Goal: Information Seeking & Learning: Compare options

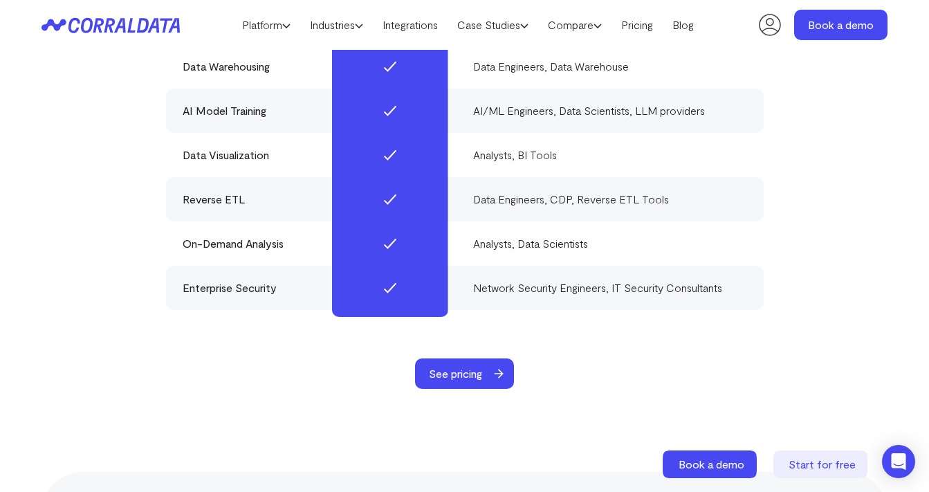
scroll to position [3861, 0]
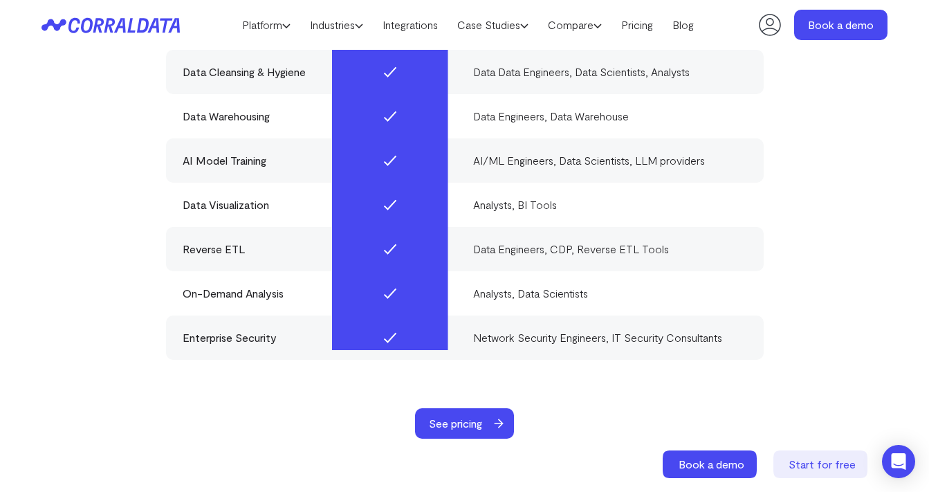
click at [474, 425] on section "Everything you need in one powerful platform Traditional approach: Data Strateg…" at bounding box center [464, 92] width 929 height 747
click at [472, 385] on div "Everything you need in one powerful platform Traditional approach: Data Strateg…" at bounding box center [464, 109] width 929 height 657
click at [480, 408] on span "See pricing" at bounding box center [455, 423] width 81 height 30
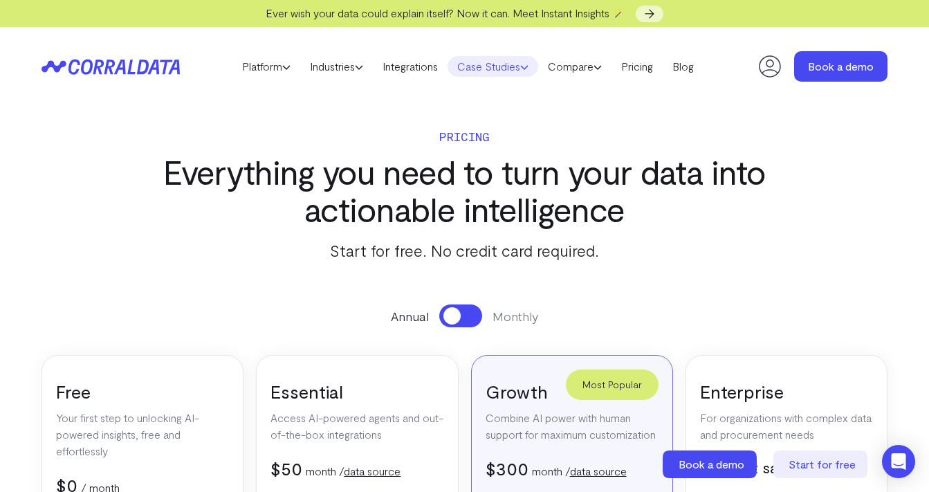
click at [504, 70] on link "Case Studies" at bounding box center [493, 66] width 91 height 21
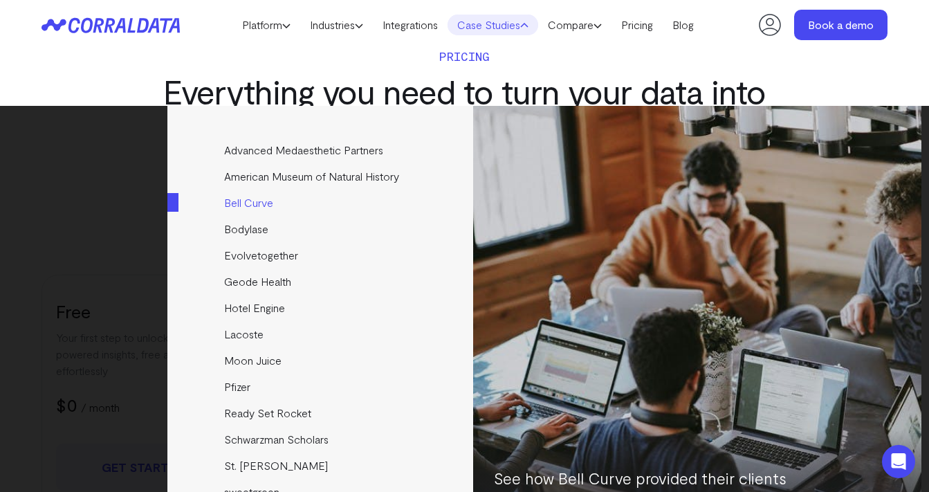
scroll to position [48, 0]
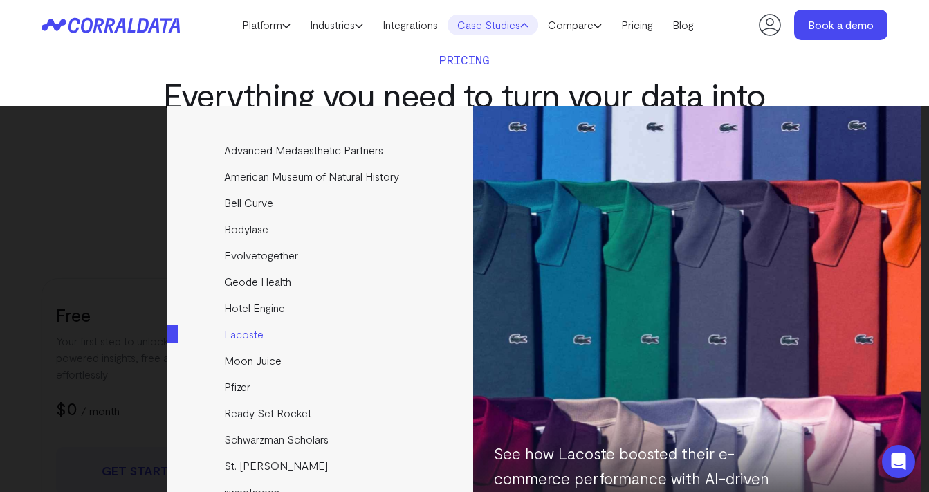
click at [250, 336] on link "Lacoste" at bounding box center [321, 334] width 308 height 26
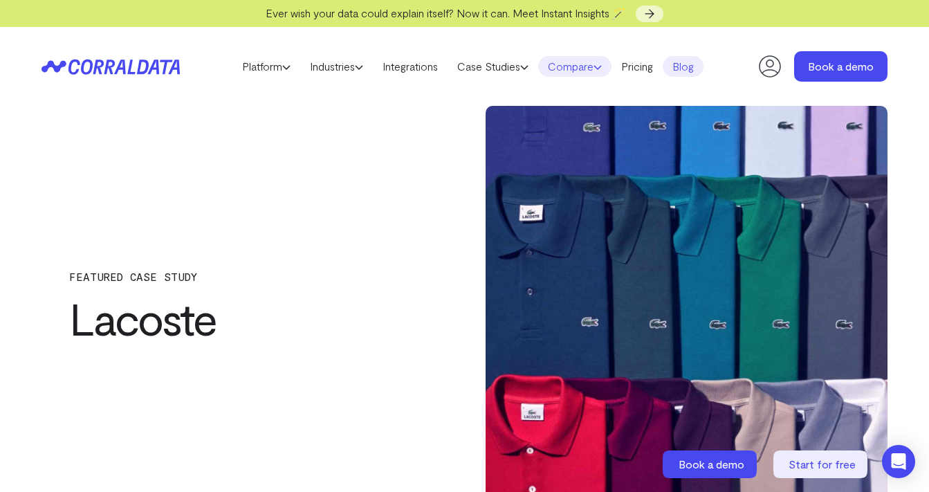
click at [601, 68] on use at bounding box center [597, 67] width 7 height 3
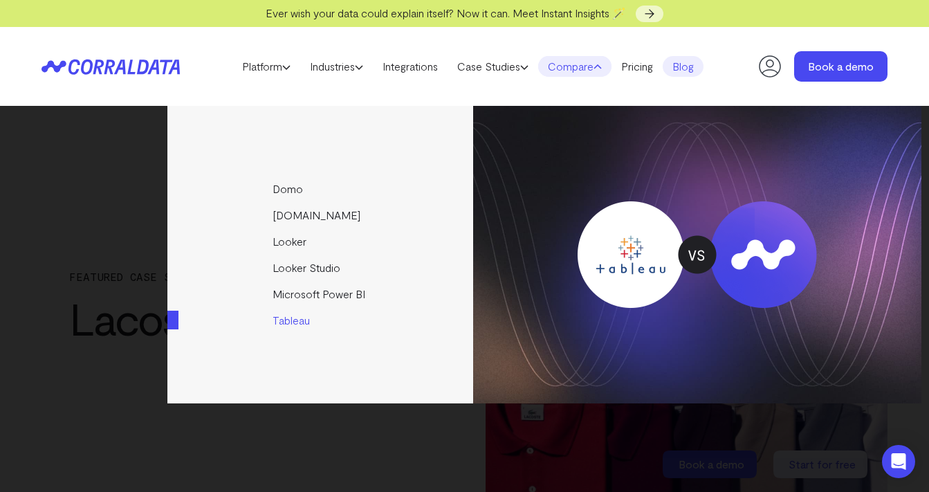
click at [296, 316] on link "Tableau" at bounding box center [321, 320] width 308 height 26
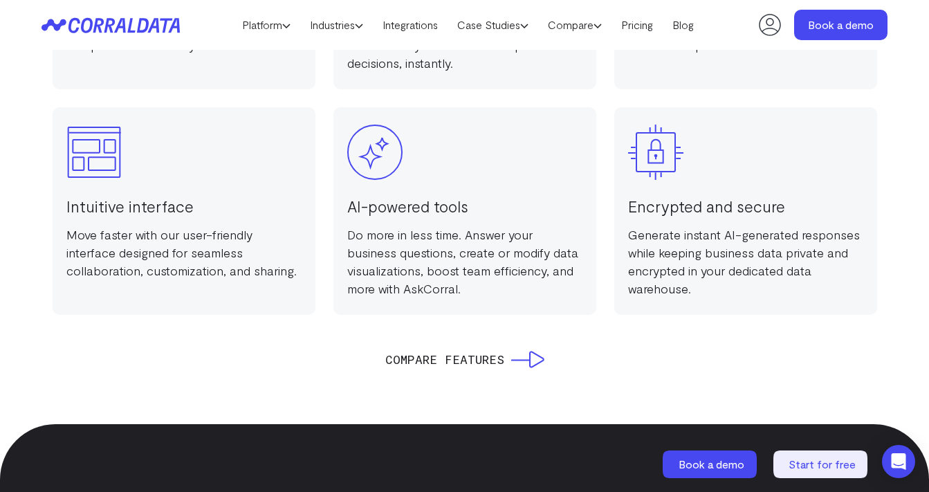
scroll to position [1248, 0]
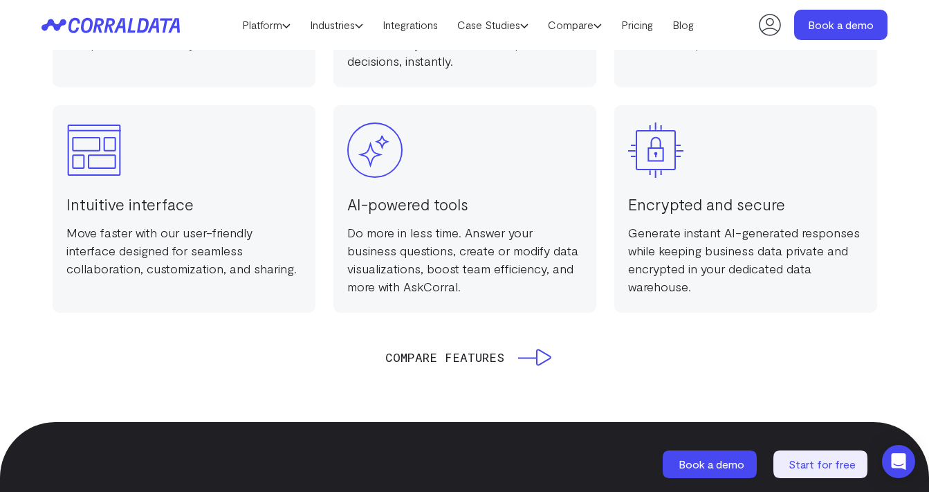
click at [534, 356] on icon at bounding box center [534, 357] width 33 height 17
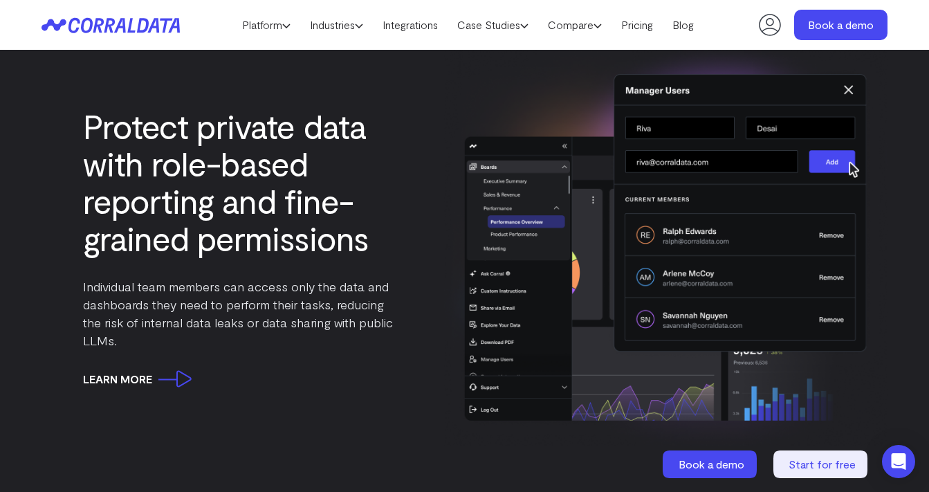
scroll to position [4550, 0]
